Goal: Information Seeking & Learning: Learn about a topic

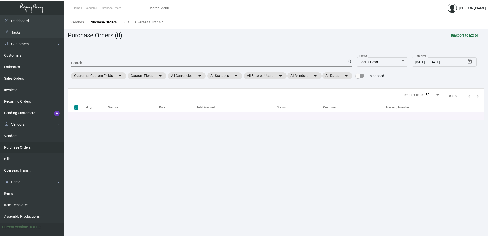
click at [130, 61] on input "Search" at bounding box center [209, 63] width 276 height 4
type input "deer path inn"
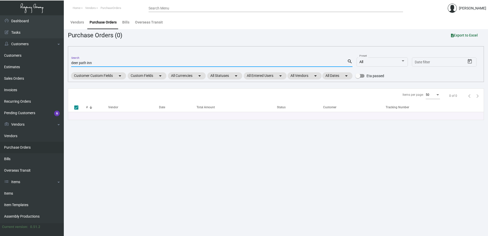
checkbox input "false"
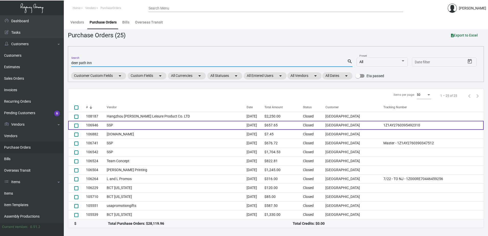
type input "deer path inn"
click at [137, 127] on td "SSP" at bounding box center [177, 125] width 140 height 9
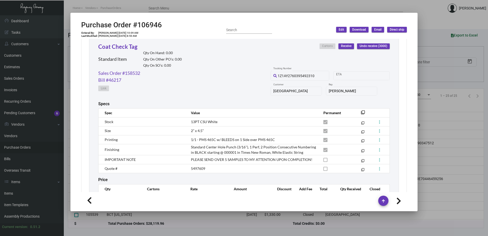
scroll to position [269, 0]
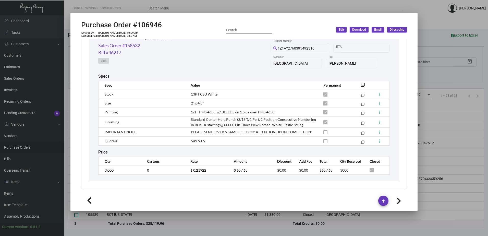
click at [451, 143] on div at bounding box center [244, 118] width 488 height 236
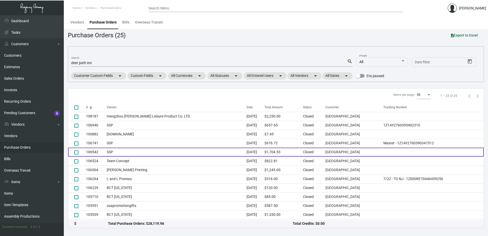
click at [164, 152] on td "SSP" at bounding box center [177, 152] width 140 height 9
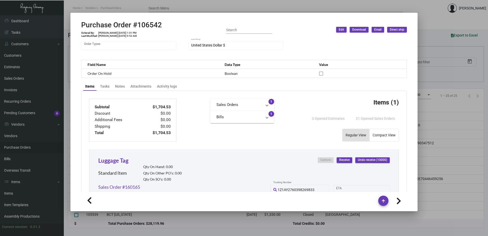
scroll to position [255, 0]
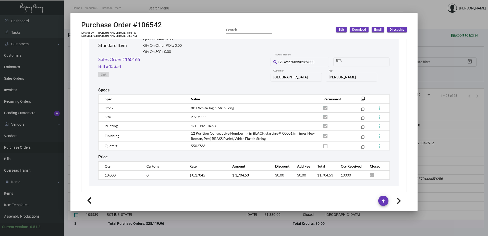
click at [428, 134] on div at bounding box center [244, 118] width 488 height 236
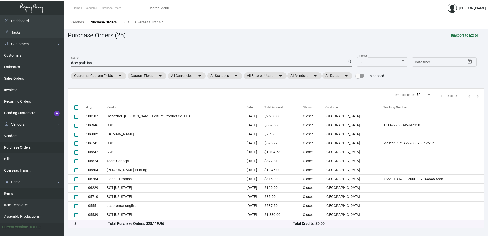
click at [13, 195] on link "Items" at bounding box center [32, 193] width 64 height 11
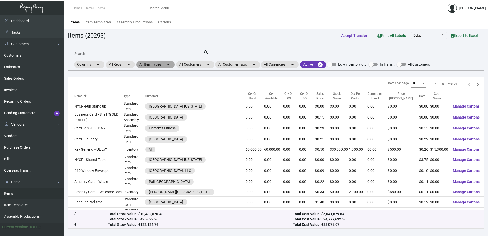
click at [159, 64] on mat-chip "All Item Types arrow_drop_down" at bounding box center [155, 64] width 38 height 7
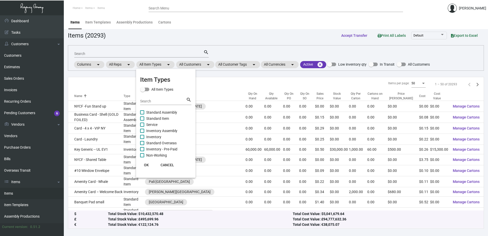
click at [201, 66] on div at bounding box center [244, 118] width 488 height 236
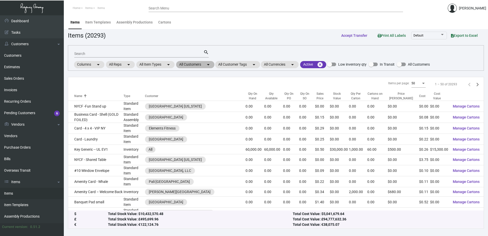
click at [201, 66] on mat-chip "All Customers arrow_drop_down" at bounding box center [195, 64] width 38 height 7
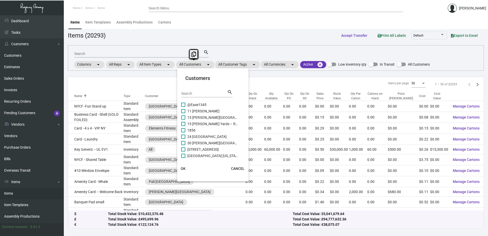
drag, startPoint x: 201, startPoint y: 66, endPoint x: 195, endPoint y: 93, distance: 28.1
click at [195, 93] on input "Search" at bounding box center [204, 94] width 46 height 4
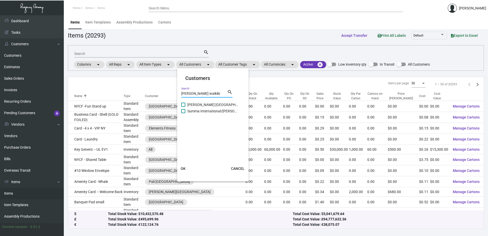
type input "[PERSON_NAME] waikiki"
click at [204, 105] on span "[PERSON_NAME] [GEOGRAPHIC_DATA]" at bounding box center [212, 105] width 51 height 6
click at [183, 107] on input "[PERSON_NAME] [GEOGRAPHIC_DATA]" at bounding box center [183, 107] width 0 height 0
checkbox input "true"
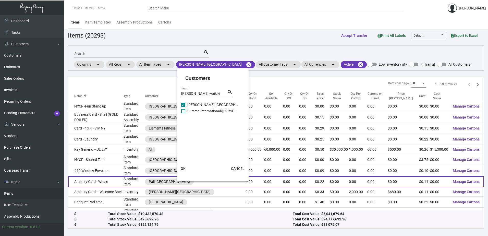
click at [184, 169] on span "OK" at bounding box center [183, 168] width 5 height 4
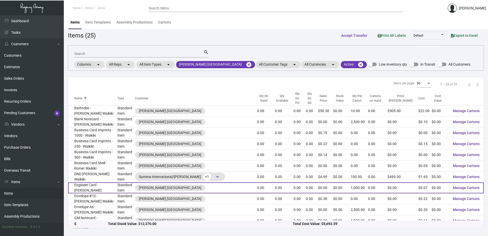
scroll to position [149, 0]
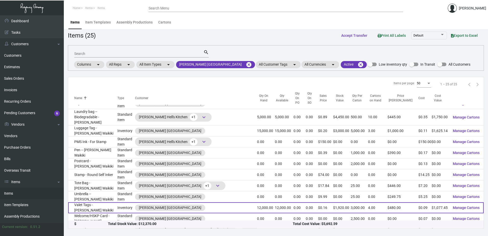
click at [98, 202] on td "Valet Tags - [PERSON_NAME] Waikiki" at bounding box center [92, 207] width 49 height 11
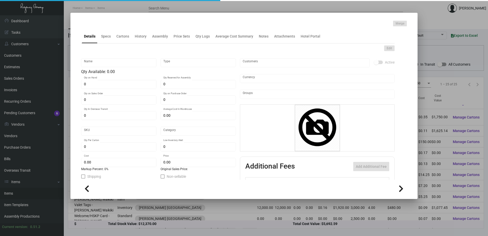
type input "Valet Tags - [PERSON_NAME] Waikiki"
type input "Inventory"
type input "12,000"
type input "$ 0.13468"
type input "Standard"
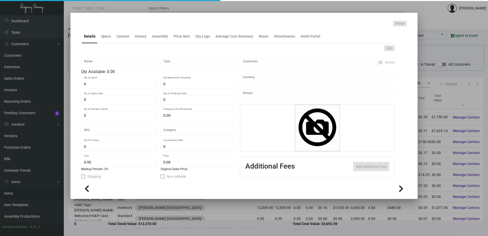
type input "3,000"
type input "$ 0.08979"
type input "$ 0.16"
checkbox input "true"
type input "United States Dollar $"
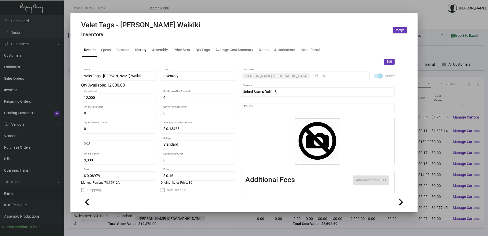
click at [134, 51] on div "History" at bounding box center [141, 50] width 16 height 12
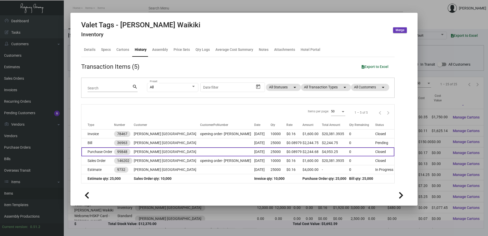
click at [108, 153] on td "Purchase Order" at bounding box center [97, 151] width 33 height 9
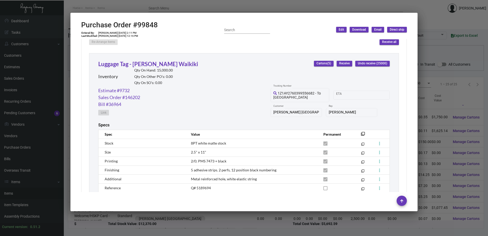
scroll to position [179, 0]
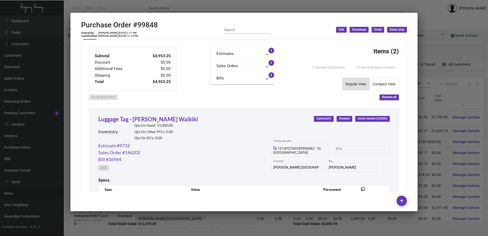
click at [462, 125] on div at bounding box center [244, 118] width 488 height 236
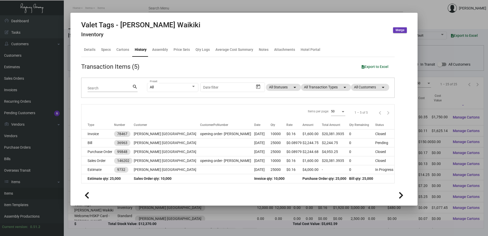
click at [166, 224] on div at bounding box center [244, 118] width 488 height 236
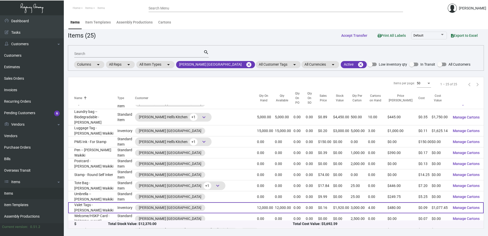
click at [88, 202] on td "Valet Tags - [PERSON_NAME] Waikiki" at bounding box center [92, 207] width 49 height 11
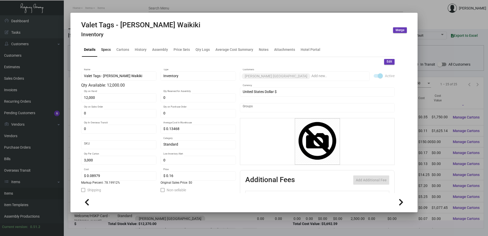
click at [106, 53] on div "Specs" at bounding box center [106, 50] width 14 height 12
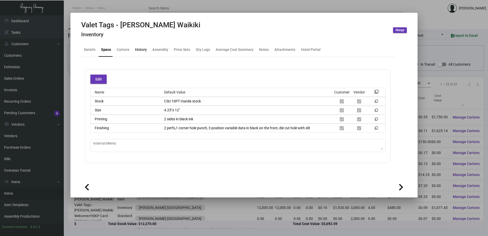
click at [140, 52] on div "History" at bounding box center [141, 49] width 12 height 5
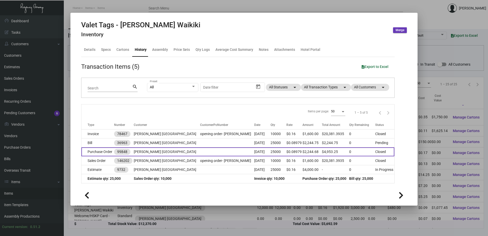
click at [106, 152] on td "Purchase Order" at bounding box center [97, 151] width 33 height 9
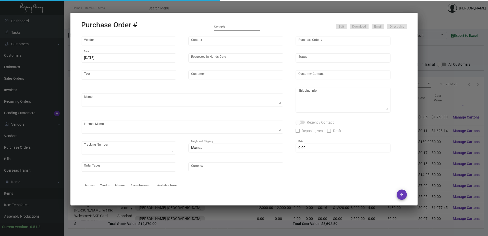
type input "SSP"
type input "[PERSON_NAME]"
type input "99848"
type input "[DATE]"
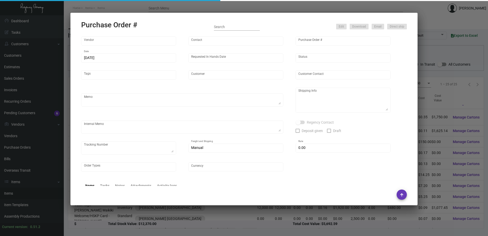
type input "[PERSON_NAME] [GEOGRAPHIC_DATA]"
type textarea "Order#9534804(Luggage Tags) #9535011(Valet Tags). ***ANY PRICE DISCREPANCY MUST…"
type textarea "Regency Group NJ - [PERSON_NAME] [STREET_ADDRESS]"
type textarea "Ships to warehouse first. [DATE] - Art approved vendor's proof. Shipped from SS…"
checkbox input "true"
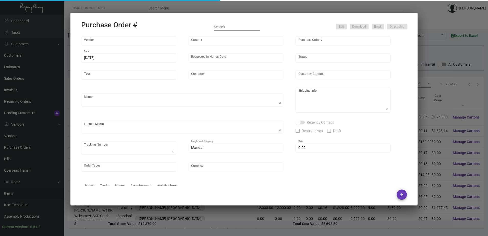
type input "$ 0.00"
type input "United States Dollar $"
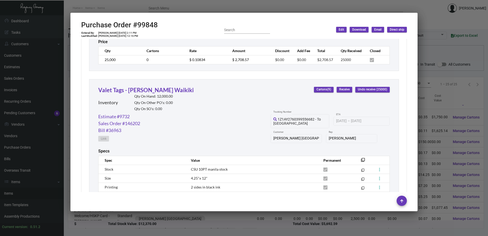
scroll to position [449, 0]
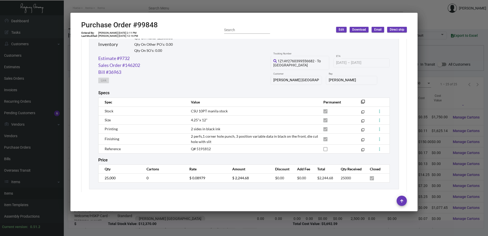
click at [229, 158] on div "Price" at bounding box center [244, 160] width 292 height 5
click at [281, 9] on div at bounding box center [244, 118] width 488 height 236
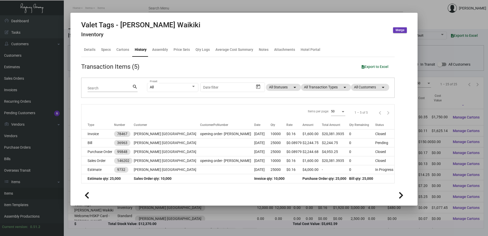
click at [184, 8] on div at bounding box center [244, 118] width 488 height 236
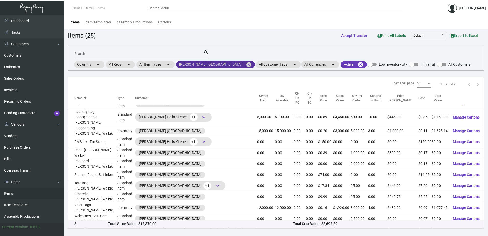
click at [246, 64] on mat-icon "cancel" at bounding box center [249, 65] width 6 height 6
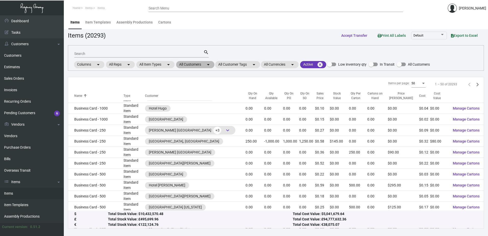
click at [202, 65] on mat-chip "All Customers arrow_drop_down" at bounding box center [195, 64] width 38 height 7
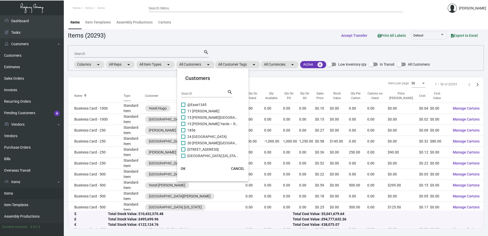
click at [192, 92] on input "Search" at bounding box center [204, 94] width 46 height 4
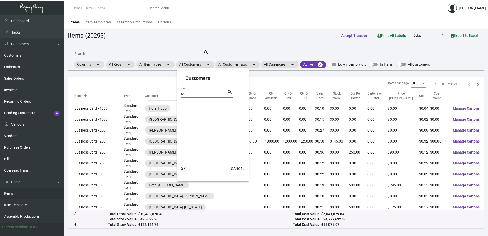
type input "o"
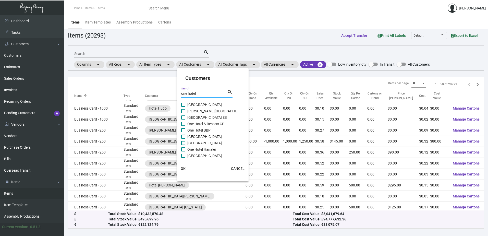
type input "one hotel"
click at [189, 150] on span "One Hotel Hanalei" at bounding box center [212, 149] width 51 height 6
click at [183, 151] on input "One Hotel Hanalei" at bounding box center [183, 151] width 0 height 0
checkbox input "true"
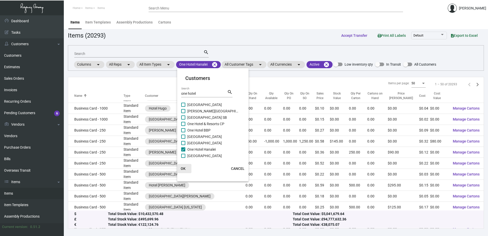
click at [184, 167] on span "OK" at bounding box center [183, 168] width 5 height 4
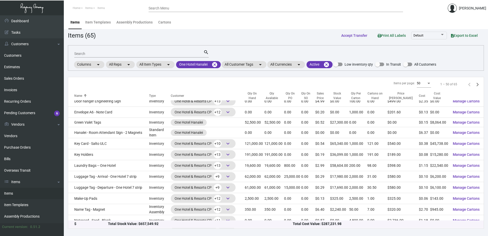
scroll to position [210, 0]
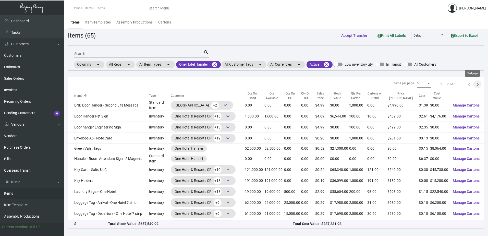
drag, startPoint x: 475, startPoint y: 81, endPoint x: 471, endPoint y: 84, distance: 5.0
click at [475, 81] on icon "Next page" at bounding box center [477, 84] width 7 height 7
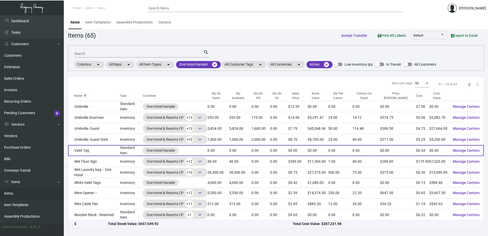
scroll to position [43, 0]
click at [91, 149] on td "Valet Tag" at bounding box center [94, 150] width 52 height 11
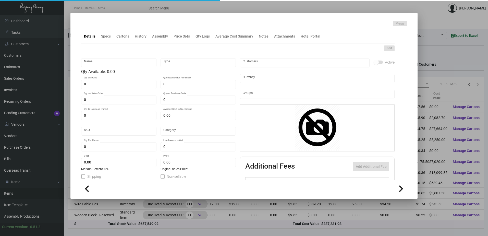
type input "Valet Tag"
type input "Standard Item"
type input "$ 0.00"
type input "1H-HNL-Valet Tag-63"
type input "Standard"
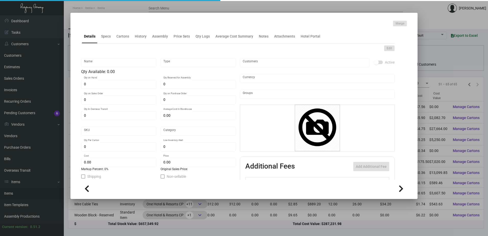
type input "$ 0.33844"
type input "$ 0.00"
checkbox input "true"
type input "United States Dollar $"
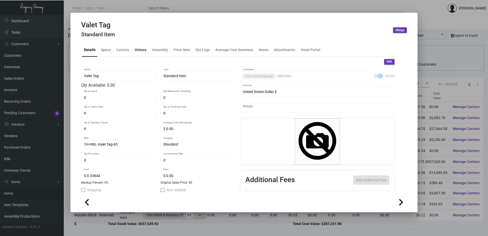
click at [143, 48] on div "History" at bounding box center [141, 49] width 12 height 5
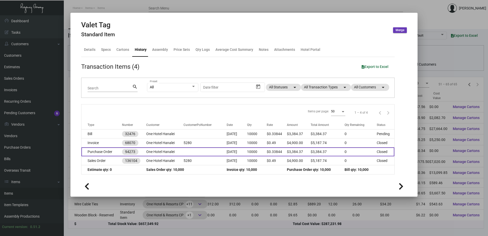
click at [113, 149] on td "Purchase Order" at bounding box center [101, 151] width 41 height 9
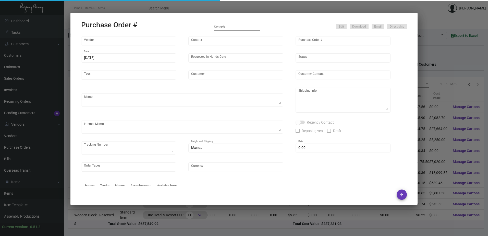
type input "[PERSON_NAME] TAG, INC."
type input "MISSING INFO MISSING INFO"
type input "94273"
type input "[DATE]"
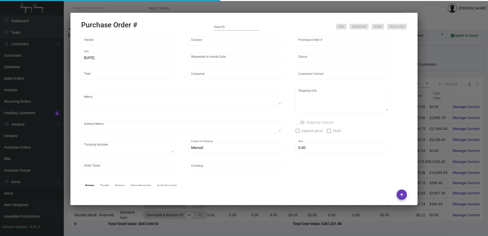
type input "One Hotel Hanalei"
type input "[PERSON_NAME]"
type textarea "One Hotel Hanalei - [PERSON_NAME] [STREET_ADDRESS]"
type textarea "1/31-1 pallet shipped to [GEOGRAPHIC_DATA], [GEOGRAPHIC_DATA]. $285 FAST FREIGH…"
type input "$ 0.00"
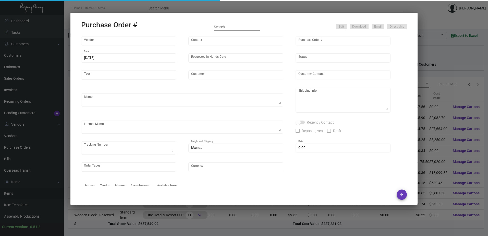
type input "United States Dollar $"
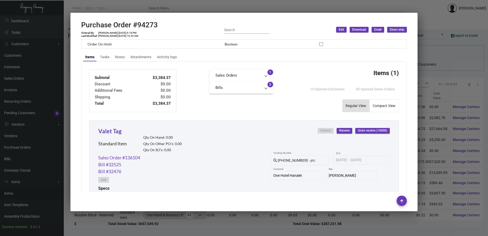
scroll to position [118, 0]
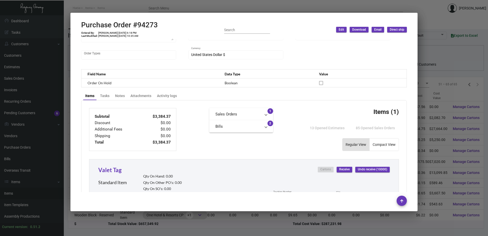
click at [213, 8] on div at bounding box center [244, 118] width 488 height 236
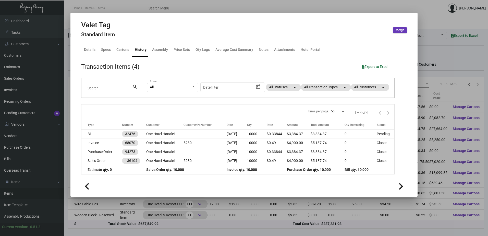
click at [173, 9] on div at bounding box center [244, 118] width 488 height 236
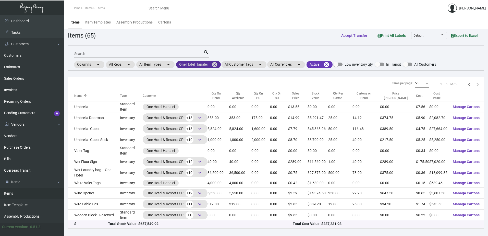
click at [215, 66] on mat-icon "cancel" at bounding box center [215, 65] width 6 height 6
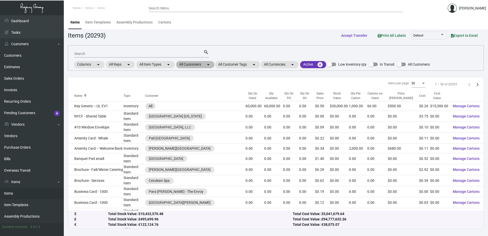
click at [195, 67] on mat-chip "All Customers arrow_drop_down" at bounding box center [195, 64] width 38 height 7
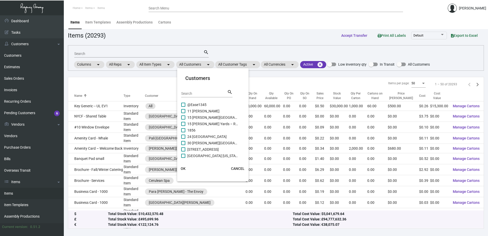
click at [193, 92] on input "Search" at bounding box center [204, 94] width 46 height 4
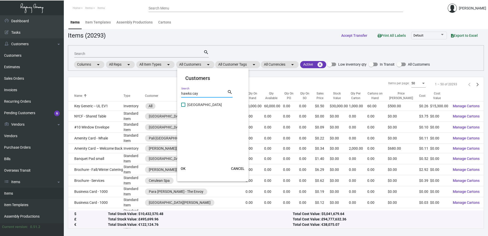
type input "hawks cay"
click at [198, 102] on span "[GEOGRAPHIC_DATA]" at bounding box center [212, 105] width 51 height 6
click at [183, 107] on input "[GEOGRAPHIC_DATA]" at bounding box center [183, 107] width 0 height 0
checkbox input "true"
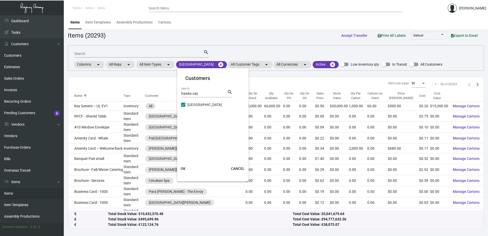
click at [186, 169] on button "OK" at bounding box center [183, 168] width 16 height 9
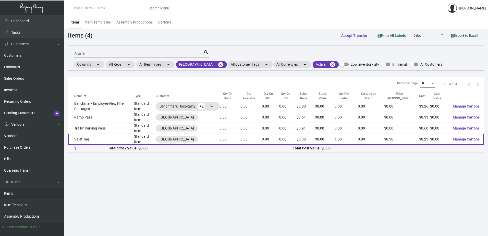
click at [109, 141] on td "Valet Tag" at bounding box center [101, 139] width 66 height 11
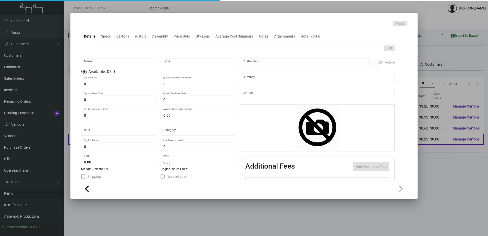
type input "Valet Tag"
type input "Standard Item"
type input "$ 0.00"
type input "HCVT"
type input "Standard"
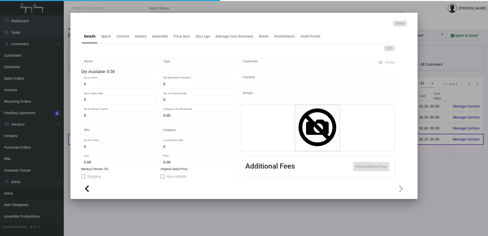
type input "1"
type input "$ 0.22689"
type input "$ 0.3796"
type textarea "Parking Pass Option #1: Size 3x9 13 pt. csu white matte stock, square corners, …"
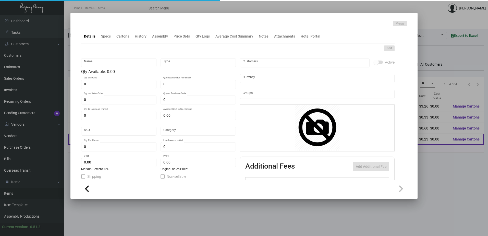
checkbox input "true"
type input "United States Dollar $"
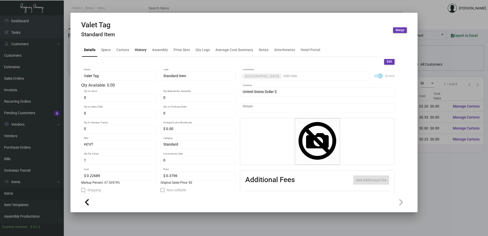
click at [143, 53] on div "History" at bounding box center [141, 50] width 16 height 12
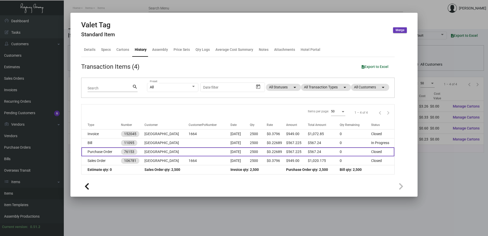
click at [110, 153] on td "Purchase Order" at bounding box center [101, 151] width 40 height 9
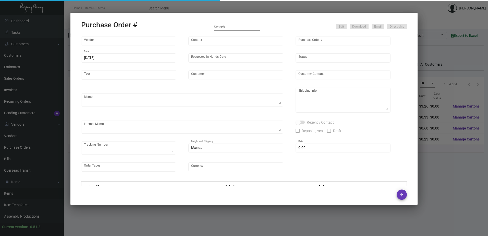
type input "SSP"
type input "[PERSON_NAME]"
type input "76153"
type input "[DATE]"
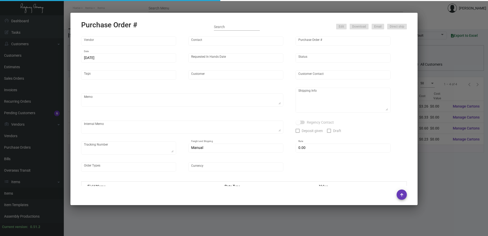
type input "[GEOGRAPHIC_DATA]"
type input "[PERSON_NAME]"
type textarea "Hawks Cay Resort [PERSON_NAME] [STREET_ADDRESS][PERSON_NAME]"
type input "$ 0.00"
type input "United States Dollar $"
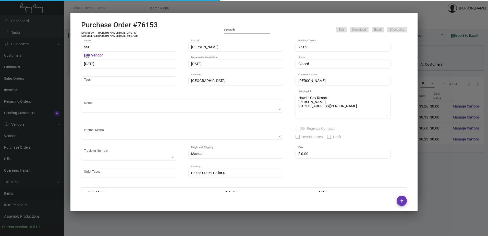
type input "$ 0.2269"
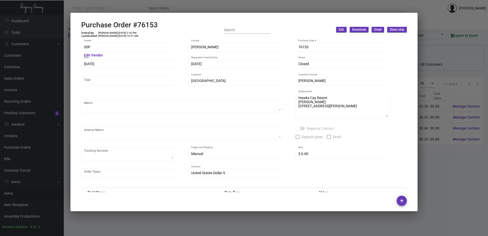
click at [149, 7] on div at bounding box center [244, 118] width 488 height 236
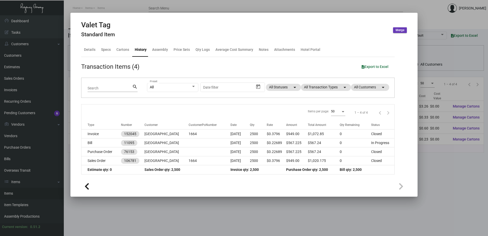
click at [135, 4] on div at bounding box center [244, 118] width 488 height 236
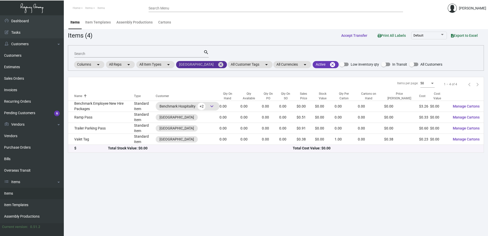
click at [219, 64] on mat-icon "cancel" at bounding box center [221, 65] width 6 height 6
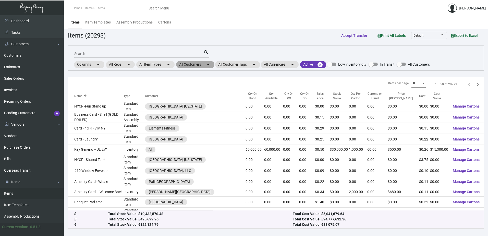
click at [194, 66] on mat-chip "All Customers arrow_drop_down" at bounding box center [195, 64] width 38 height 7
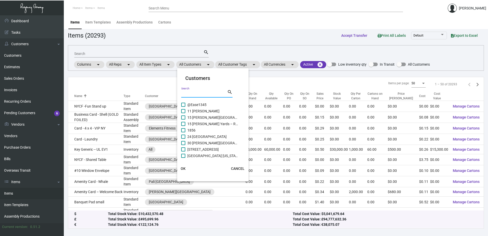
click at [193, 92] on input "Search" at bounding box center [204, 94] width 46 height 4
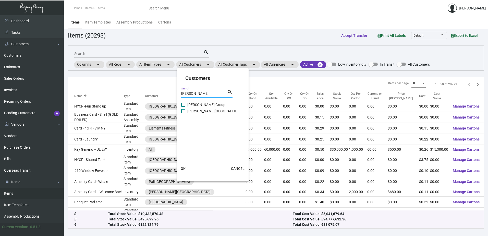
type input "[PERSON_NAME]"
click at [195, 110] on span "[PERSON_NAME][GEOGRAPHIC_DATA]" at bounding box center [212, 111] width 51 height 6
click at [183, 113] on input "[PERSON_NAME][GEOGRAPHIC_DATA]" at bounding box center [183, 113] width 0 height 0
checkbox input "true"
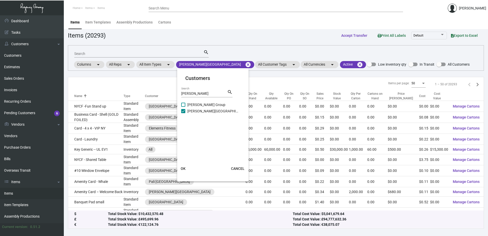
click at [182, 167] on span "OK" at bounding box center [183, 168] width 5 height 4
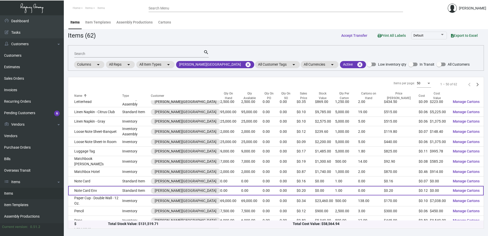
scroll to position [352, 0]
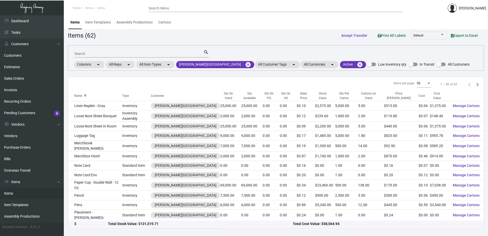
click at [474, 86] on icon "Next page" at bounding box center [477, 84] width 7 height 7
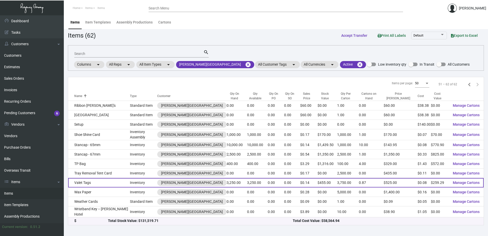
click at [95, 181] on td "Valet Tags" at bounding box center [99, 182] width 62 height 9
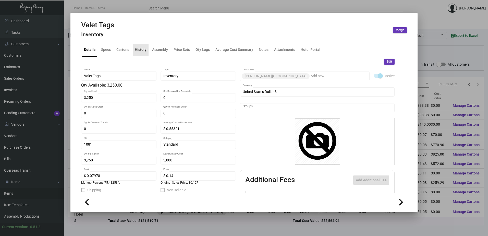
click at [144, 49] on div "History" at bounding box center [141, 49] width 12 height 5
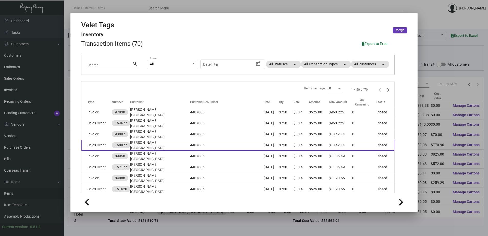
scroll to position [51, 0]
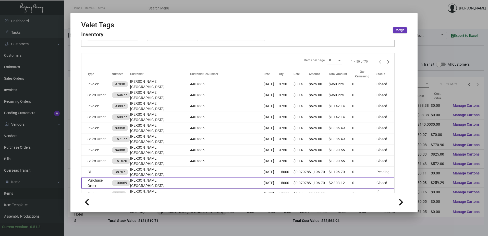
click at [107, 177] on td "Purchase Order" at bounding box center [96, 182] width 30 height 11
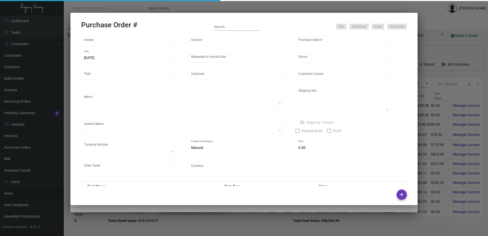
type input "SSP"
type input "[PERSON_NAME]"
type input "100669"
type input "[DATE]"
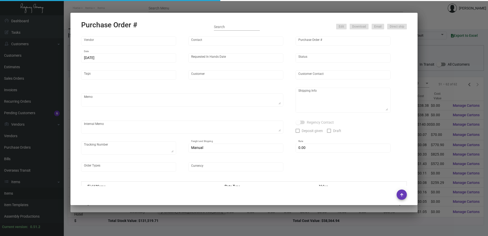
type input "[PERSON_NAME][GEOGRAPHIC_DATA]"
type textarea "Quote# 5236162 / Reorder PO#98248 / Quote# 5236685 / Reorder PO#90569"
type textarea "Regency Group NJ - [PERSON_NAME] [STREET_ADDRESS]"
type textarea "9/26 - "Just wanted to let you know we received a push back on the this stock. …"
checkbox input "true"
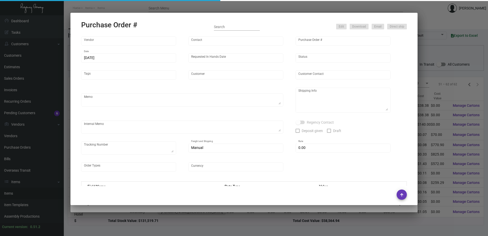
type input "$ 0.00"
type input "United States Dollar $"
type input "$ 0.07978"
type input "$ 1,196.70"
type input "$ 0.11064"
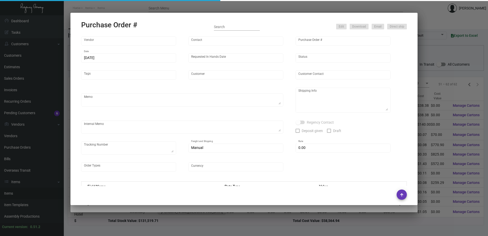
type input "$ 1,106.42"
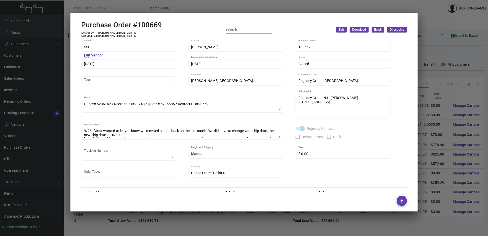
scroll to position [8, 0]
click at [160, 6] on div at bounding box center [244, 118] width 488 height 236
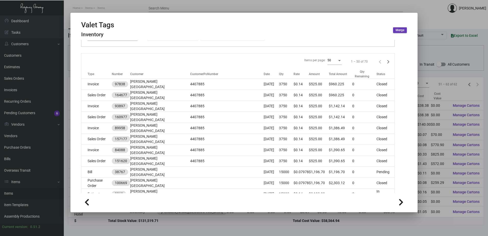
click at [118, 9] on div at bounding box center [244, 118] width 488 height 236
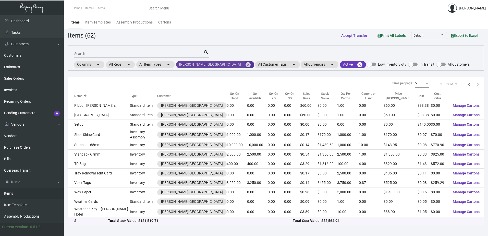
click at [245, 66] on mat-icon "cancel" at bounding box center [248, 65] width 6 height 6
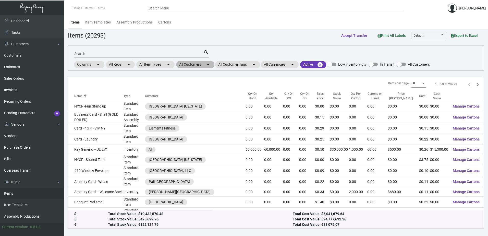
click at [194, 63] on mat-chip "All Customers arrow_drop_down" at bounding box center [195, 64] width 38 height 7
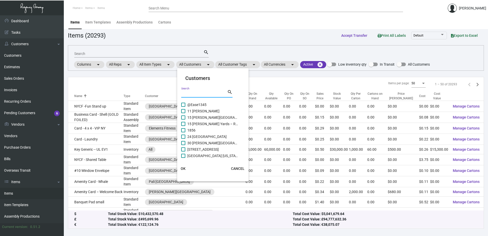
click at [191, 93] on input "Search" at bounding box center [204, 94] width 46 height 4
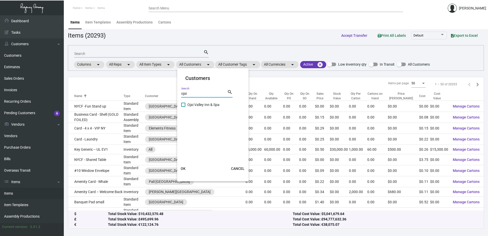
type input "ojai"
click at [193, 103] on span "Ojai Valley Inn & Spa" at bounding box center [212, 105] width 51 height 6
click at [183, 107] on input "Ojai Valley Inn & Spa" at bounding box center [183, 107] width 0 height 0
checkbox input "true"
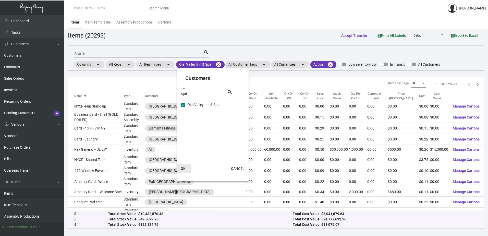
click at [180, 168] on button "OK" at bounding box center [183, 168] width 16 height 9
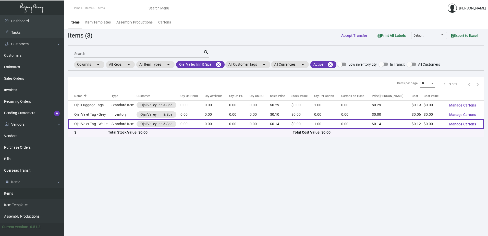
click at [89, 121] on td "Ojai Valet Tag - White" at bounding box center [89, 123] width 43 height 9
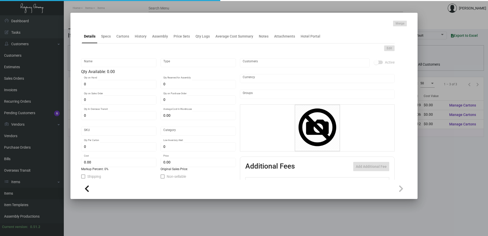
type input "Ojai Valet Tag - White"
type input "Standard Item"
type input "$ 0.00"
type input "1823"
type input "Standard"
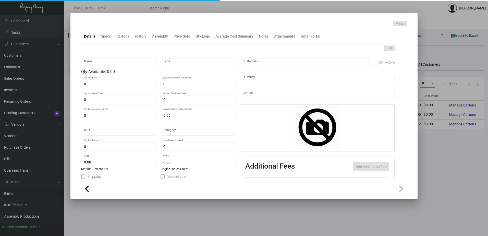
type input "1"
type input "$ 0.11719"
type input "$ 0.1375"
type textarea "Ojai Valet Tag: size 3" x 9.5", .013 uncoated white tag stock, print 1 color li…"
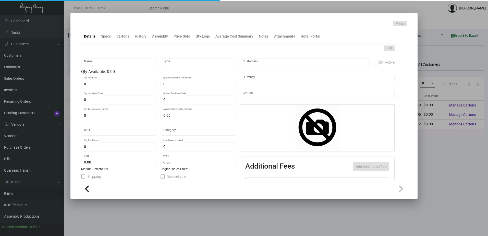
checkbox input "true"
type input "United States Dollar $"
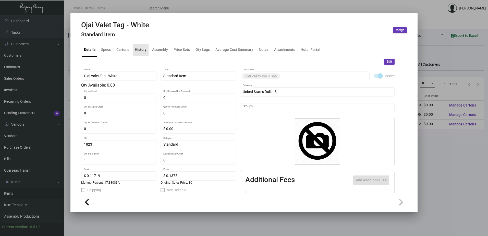
click at [142, 51] on div "History" at bounding box center [141, 49] width 12 height 5
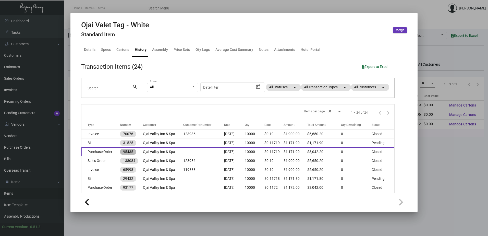
click at [120, 151] on mat-chip "95435" at bounding box center [128, 152] width 16 height 6
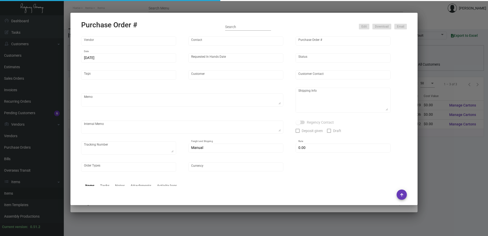
type input "SSP"
type input "[PERSON_NAME]"
type input "95435"
type input "[DATE]"
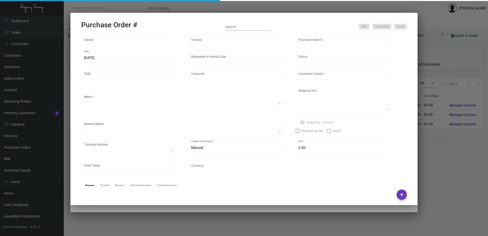
type input "Ojai Valley Inn & Spa"
type textarea "Reference Quote#5026487(luggage) & Quote#5026496(valet) dated [DATE]. This orde…"
type textarea "[GEOGRAPHIC_DATA] & Spa Attn: [PERSON_NAME] [STREET_ADDRESS]"
type input "$ 0.00"
type input "United States Dollar $"
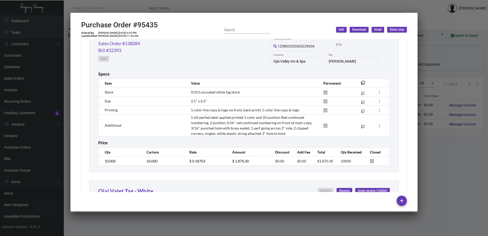
scroll to position [255, 0]
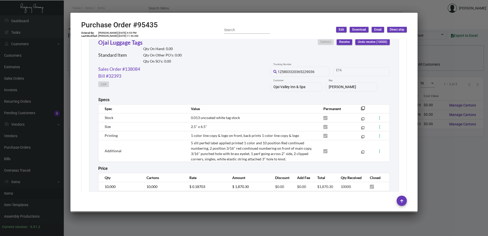
click at [241, 9] on div at bounding box center [244, 118] width 488 height 236
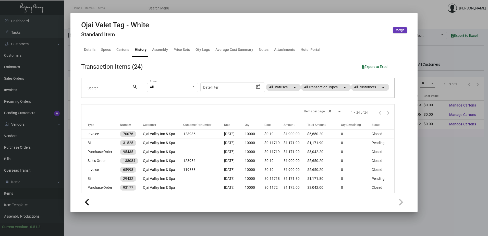
click at [461, 197] on div at bounding box center [244, 118] width 488 height 236
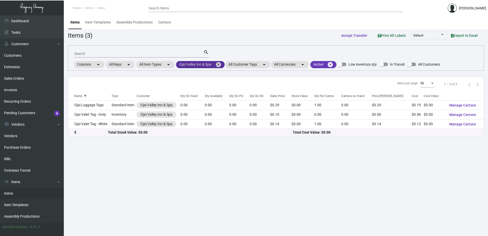
click at [221, 64] on mat-icon "cancel" at bounding box center [219, 65] width 6 height 6
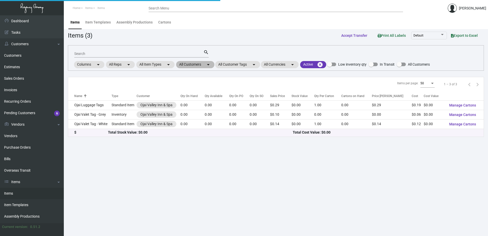
click at [196, 65] on mat-chip "All Customers arrow_drop_down" at bounding box center [195, 64] width 38 height 7
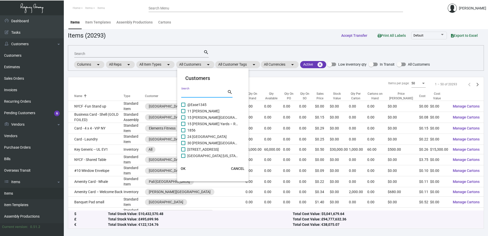
click at [191, 93] on input "Search" at bounding box center [204, 94] width 46 height 4
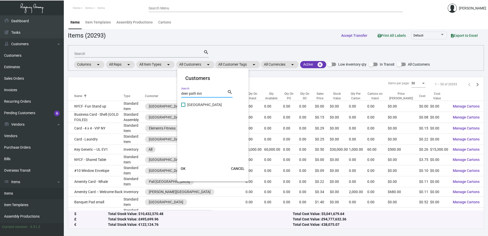
type input "deer path inn"
click at [200, 104] on span "[GEOGRAPHIC_DATA]" at bounding box center [212, 105] width 51 height 6
click at [183, 107] on input "[GEOGRAPHIC_DATA]" at bounding box center [183, 107] width 0 height 0
checkbox input "true"
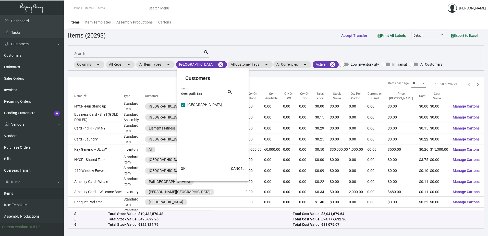
click at [185, 167] on span "OK" at bounding box center [183, 168] width 5 height 4
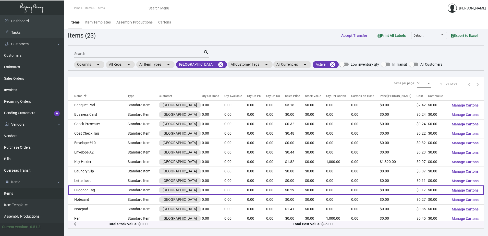
click at [95, 194] on td "Luggage Tag" at bounding box center [97, 189] width 59 height 9
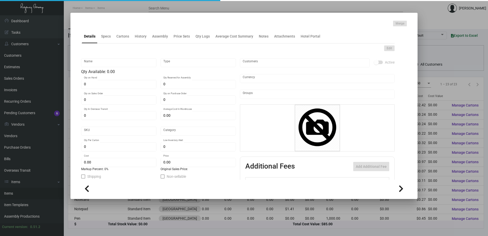
type input "Luggage Tag"
type input "Standard Item"
type input "$ 0.00"
type input "Standard"
type input "$ 0.17045"
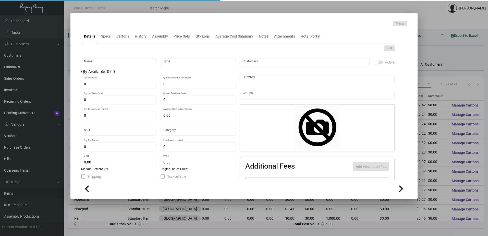
type input "$ 0.2897"
checkbox input "true"
type input "United States Dollar $"
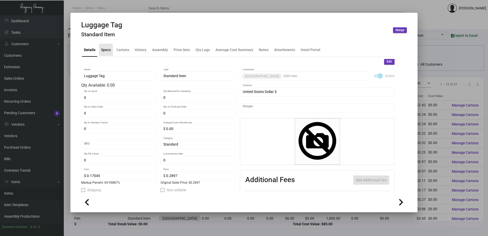
click at [103, 49] on div "Specs" at bounding box center [106, 49] width 10 height 5
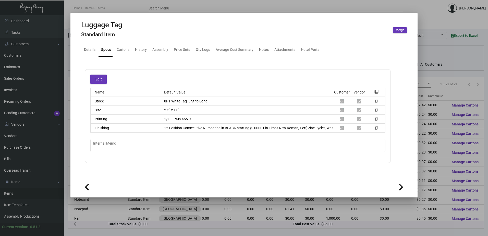
click at [167, 10] on div at bounding box center [244, 118] width 488 height 236
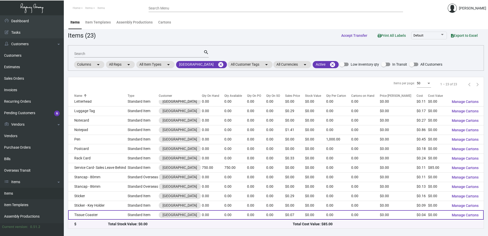
scroll to position [97, 0]
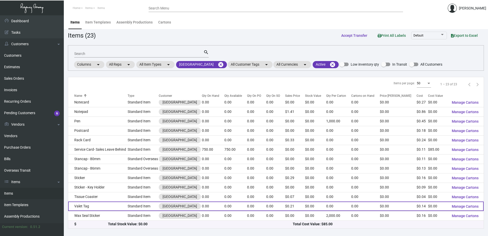
click at [100, 203] on td "Valet Tag" at bounding box center [97, 205] width 59 height 9
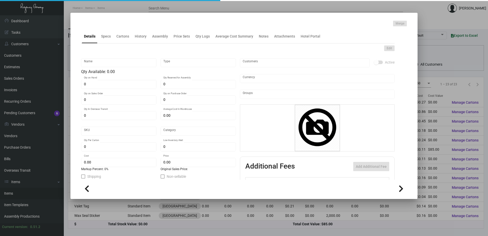
type input "Valet Tag"
type input "Standard Item"
type input "$ 0.00"
type input "Standard"
type input "$ 0.13534"
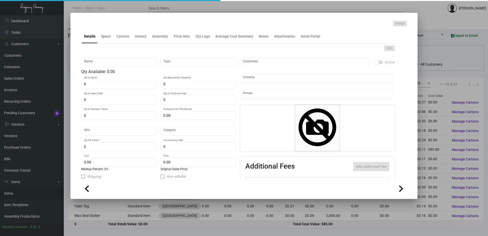
type input "$ 0.2094"
checkbox input "true"
type input "United States Dollar $"
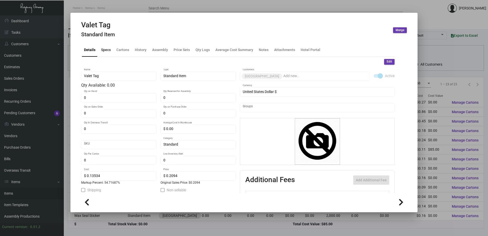
click at [109, 50] on div "Specs" at bounding box center [106, 49] width 10 height 5
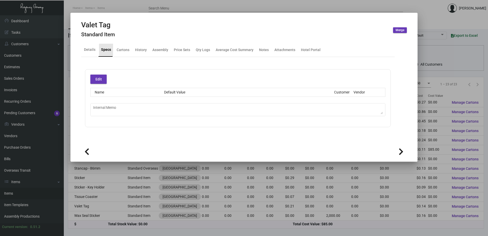
type textarea "8.2 - MUST SEND 5 SAMPLES TO THE NY OFFICE TO [PERSON_NAME]'S ATTENTION!"
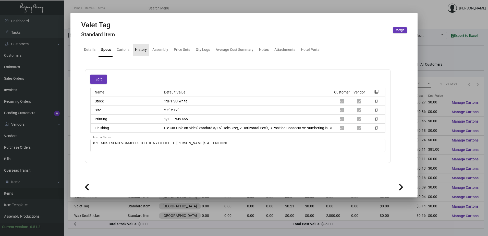
click at [144, 50] on div "History" at bounding box center [141, 49] width 12 height 5
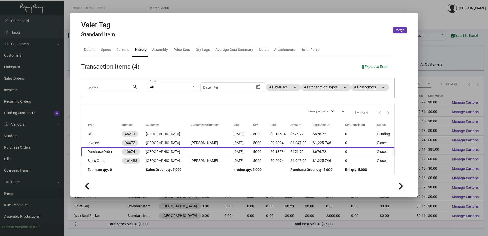
click at [113, 152] on td "Purchase Order" at bounding box center [101, 151] width 40 height 9
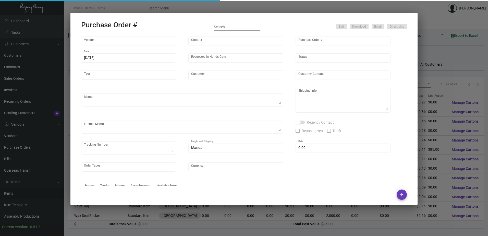
type input "SSP"
type input "[PERSON_NAME]"
type input "106741"
type input "[DATE]"
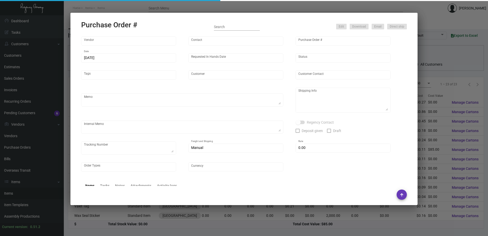
type input "[GEOGRAPHIC_DATA]"
type input "[PERSON_NAME]"
type textarea "PLEASE SEND OVER 5 SAMPLES TO MY ATTENTION UPON COMPLETION ! // PLEASE SEND PDF…"
type textarea "[GEOGRAPHIC_DATA] - [PERSON_NAME] [STREET_ADDRESS][US_STATE]"
type textarea "8.14 - Approx. ship date set for 9/27. 8.29 - Proofs sent over; APPROVED. Shipp…"
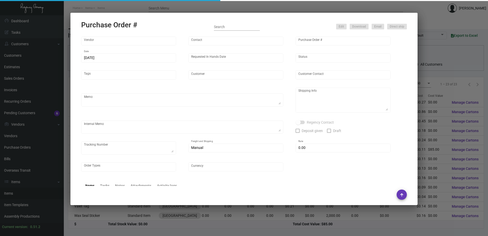
type textarea "Master - 1Z1AY2760390347512"
type input "$ 0.00"
type input "United States Dollar $"
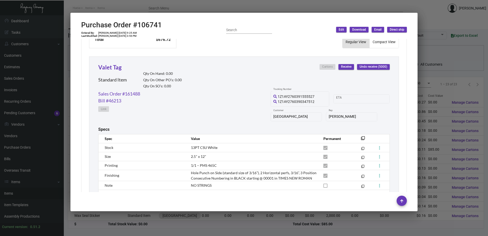
scroll to position [230, 0]
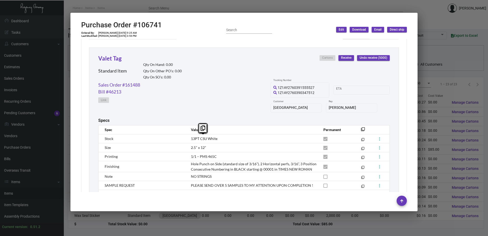
drag, startPoint x: 220, startPoint y: 139, endPoint x: 189, endPoint y: 141, distance: 31.2
click at [189, 141] on td "13PT CSU White" at bounding box center [252, 138] width 133 height 9
drag, startPoint x: 189, startPoint y: 141, endPoint x: 225, endPoint y: 140, distance: 36.3
click at [225, 140] on td "13PT CSU White" at bounding box center [252, 138] width 133 height 9
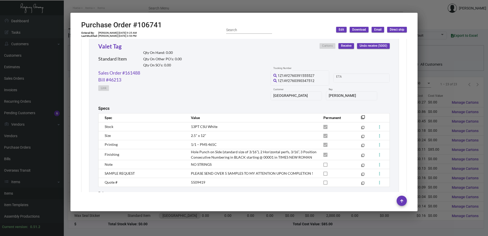
scroll to position [283, 0]
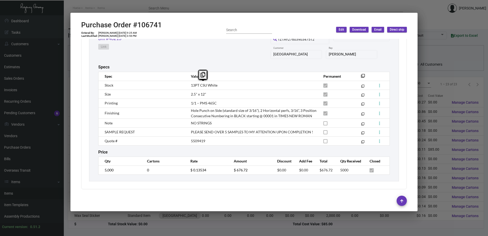
drag, startPoint x: 218, startPoint y: 83, endPoint x: 189, endPoint y: 85, distance: 29.7
click at [189, 85] on td "13PT CSU White" at bounding box center [252, 85] width 133 height 9
drag, startPoint x: 189, startPoint y: 85, endPoint x: 224, endPoint y: 99, distance: 37.4
click at [230, 100] on td "1/1 – PMS 465C" at bounding box center [252, 103] width 133 height 9
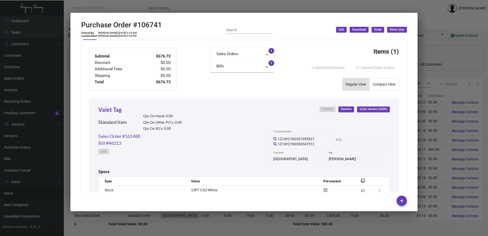
scroll to position [179, 0]
click at [113, 111] on link "Valet Tag" at bounding box center [109, 109] width 23 height 7
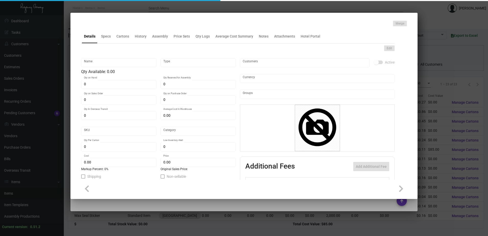
type input "Valet Tag"
type input "Standard Item"
type input "$ 0.00"
type input "Standard"
type input "$ 0.13534"
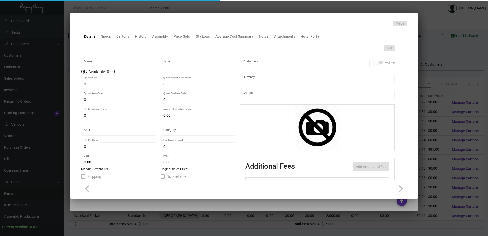
type input "$ 0.2094"
checkbox input "true"
type input "United States Dollar $"
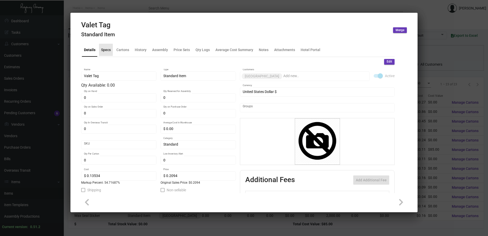
click at [110, 47] on div "Specs" at bounding box center [106, 49] width 10 height 5
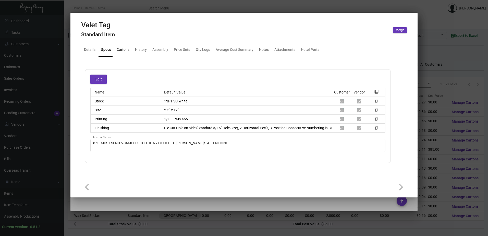
click at [128, 50] on div "Cartons" at bounding box center [123, 49] width 13 height 5
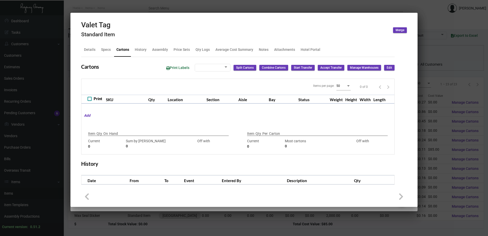
checkbox input "true"
type input "0"
click at [143, 50] on div "History" at bounding box center [141, 49] width 12 height 5
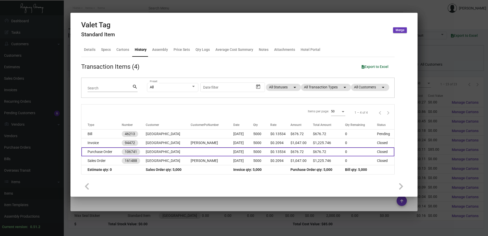
click at [191, 152] on td at bounding box center [212, 151] width 43 height 9
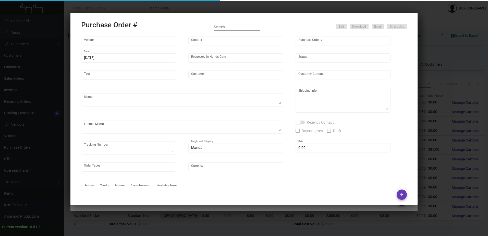
type input "SSP"
type input "[PERSON_NAME]"
type input "106741"
type input "[DATE]"
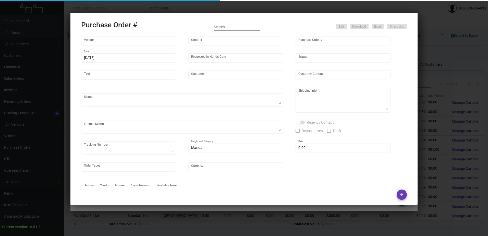
type input "[GEOGRAPHIC_DATA]"
type input "[PERSON_NAME]"
type textarea "PLEASE SEND OVER 5 SAMPLES TO MY ATTENTION UPON COMPLETION ! // PLEASE SEND PDF…"
type textarea "[GEOGRAPHIC_DATA] - [PERSON_NAME] [STREET_ADDRESS][US_STATE]"
type textarea "8.14 - Approx. ship date set for 9/27. 8.29 - Proofs sent over; APPROVED. Shipp…"
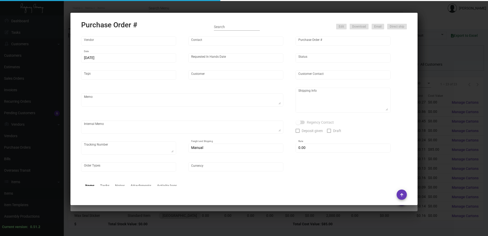
type textarea "Master - 1Z1AY2760390347512"
type input "$ 0.00"
type input "United States Dollar $"
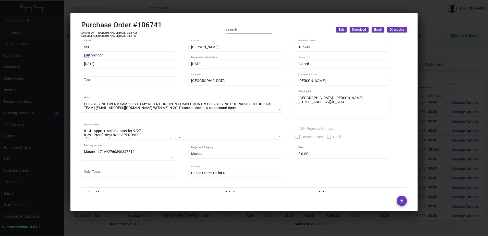
click at [264, 120] on div "SSP Vendor Edit Vendor [PERSON_NAME] Contact 106741 Purchase Order # [DATE] Dat…" at bounding box center [244, 113] width 326 height 142
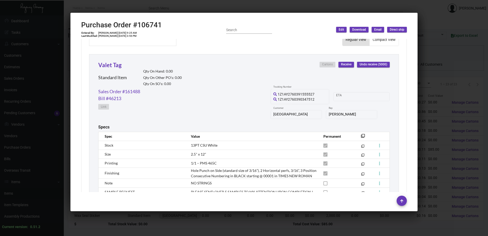
scroll to position [255, 0]
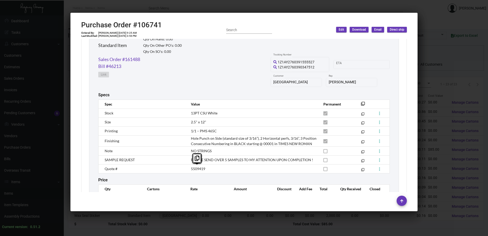
drag, startPoint x: 208, startPoint y: 168, endPoint x: 190, endPoint y: 171, distance: 17.8
click at [190, 171] on td "5509419" at bounding box center [252, 168] width 133 height 9
click at [224, 171] on td "5509419" at bounding box center [252, 168] width 133 height 9
drag, startPoint x: 209, startPoint y: 168, endPoint x: 188, endPoint y: 170, distance: 21.1
click at [188, 170] on td "5509419" at bounding box center [252, 168] width 133 height 9
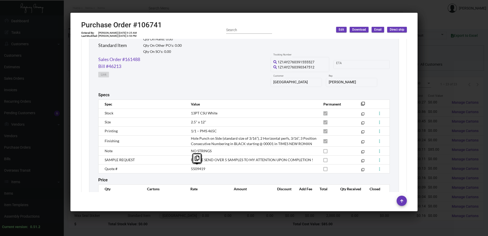
copy span "5509419"
